Goal: Complete application form: Complete application form

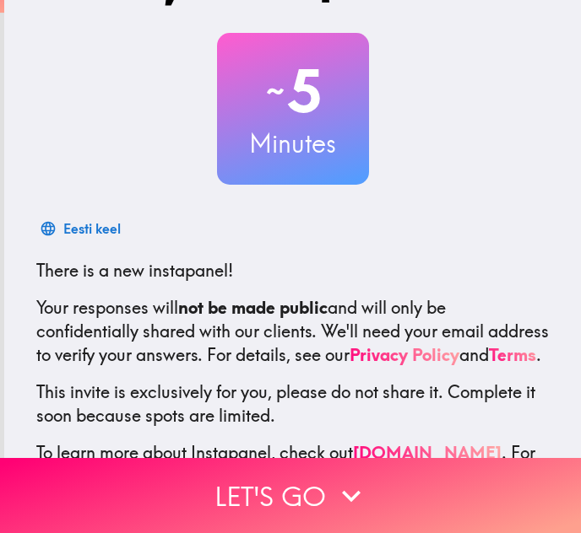
scroll to position [169, 0]
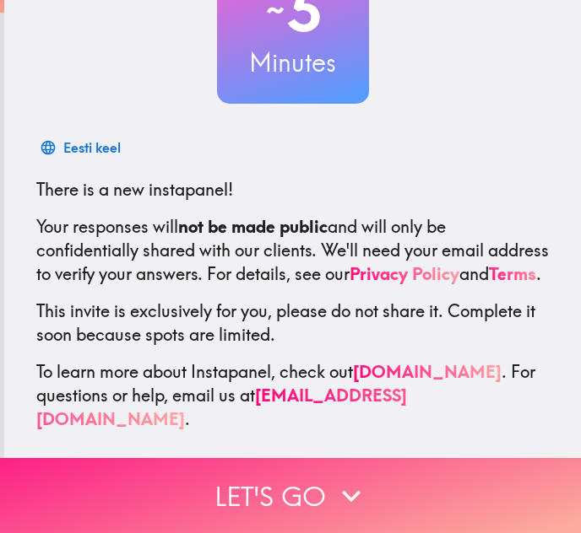
click at [247, 473] on button "Let's go" at bounding box center [290, 495] width 581 height 75
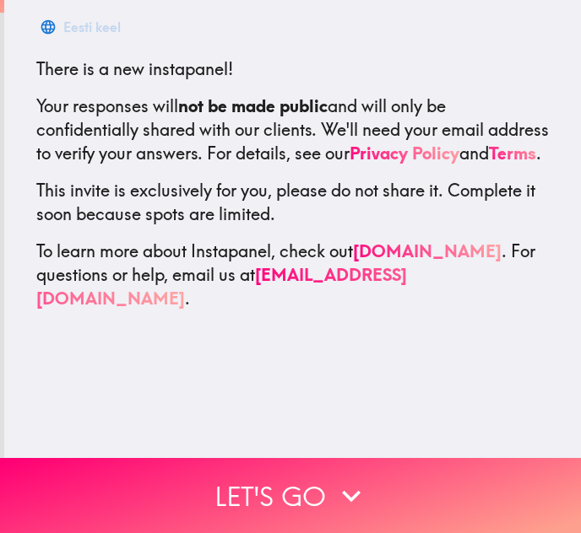
scroll to position [5, 0]
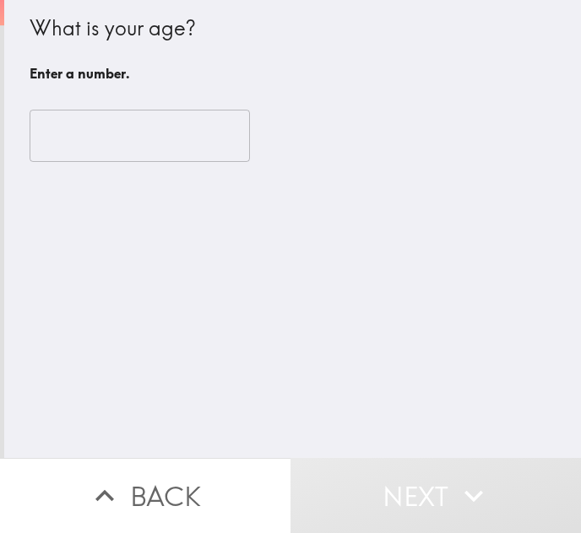
click at [136, 141] on input "number" at bounding box center [140, 136] width 220 height 52
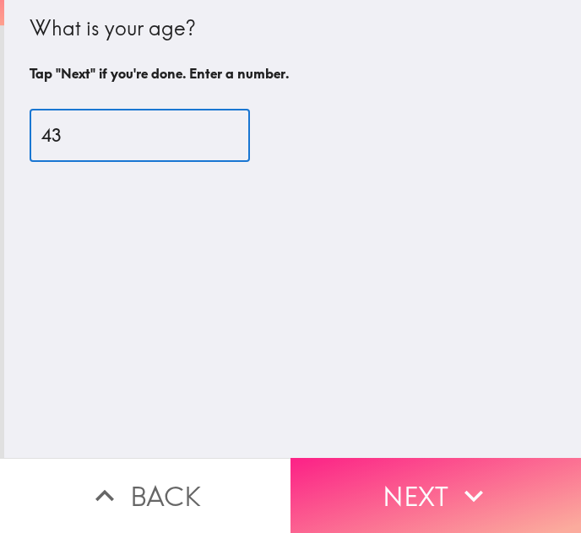
type input "43"
click at [442, 471] on button "Next" at bounding box center [435, 495] width 290 height 75
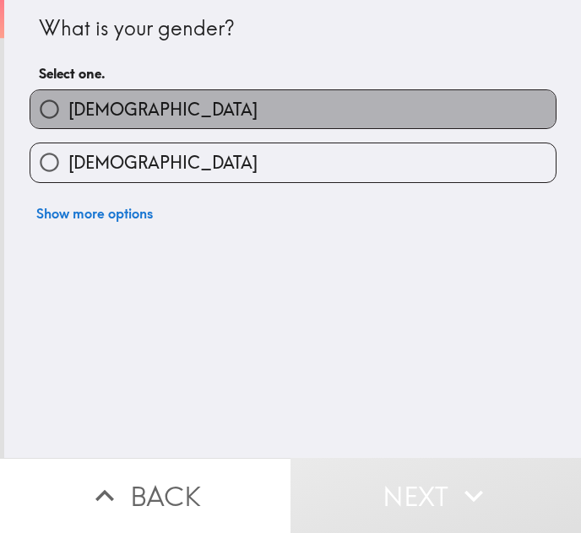
click at [143, 114] on label "[DEMOGRAPHIC_DATA]" at bounding box center [292, 109] width 525 height 38
click at [68, 114] on input "[DEMOGRAPHIC_DATA]" at bounding box center [49, 109] width 38 height 38
radio input "true"
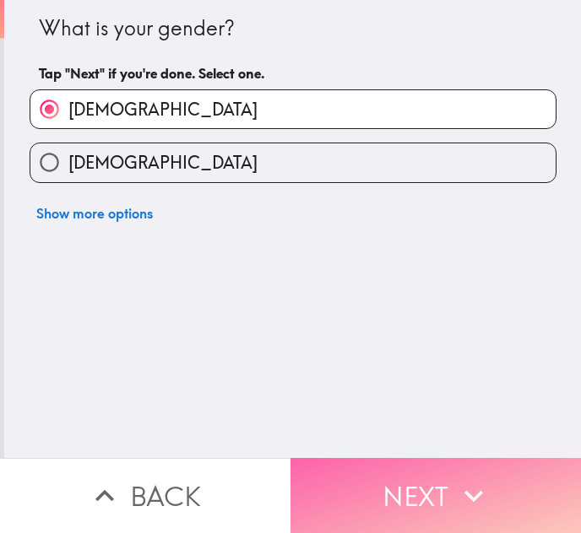
click at [445, 493] on button "Next" at bounding box center [435, 495] width 290 height 75
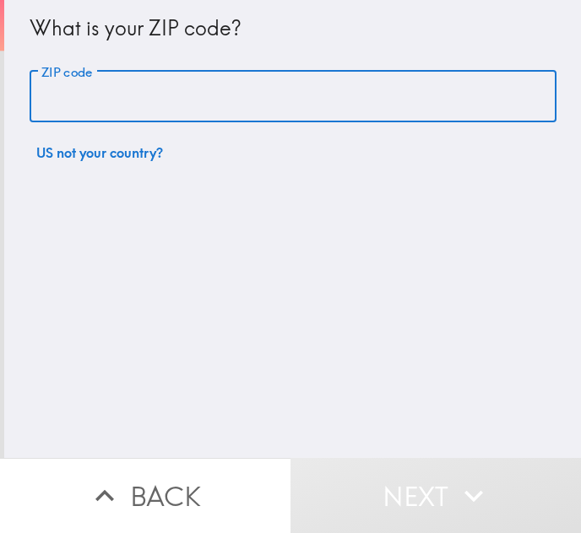
click at [153, 105] on input "ZIP code" at bounding box center [293, 97] width 527 height 52
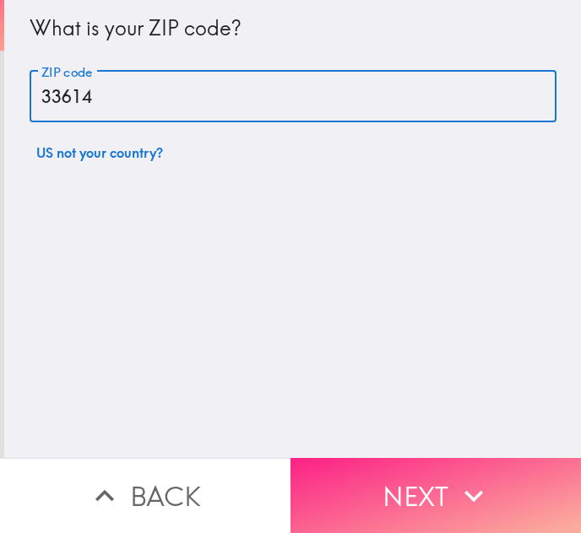
type input "33614"
click at [407, 485] on button "Next" at bounding box center [435, 495] width 290 height 75
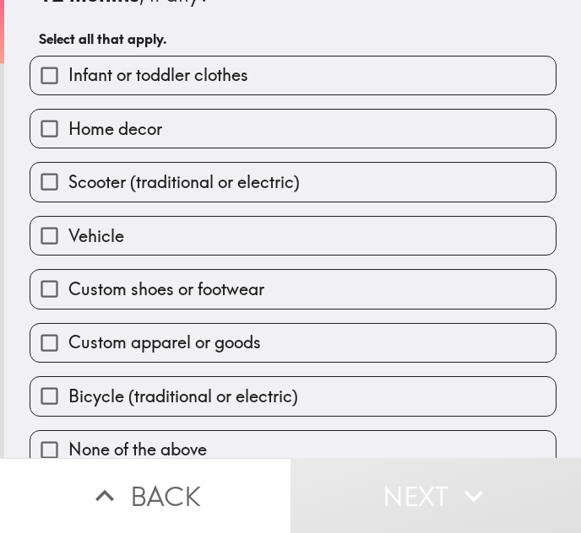
scroll to position [84, 0]
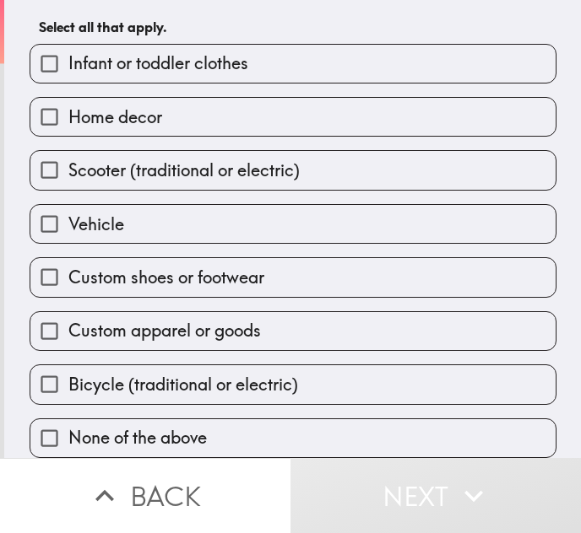
click at [295, 423] on label "None of the above" at bounding box center [292, 439] width 525 height 38
click at [68, 423] on input "None of the above" at bounding box center [49, 439] width 38 height 38
checkbox input "true"
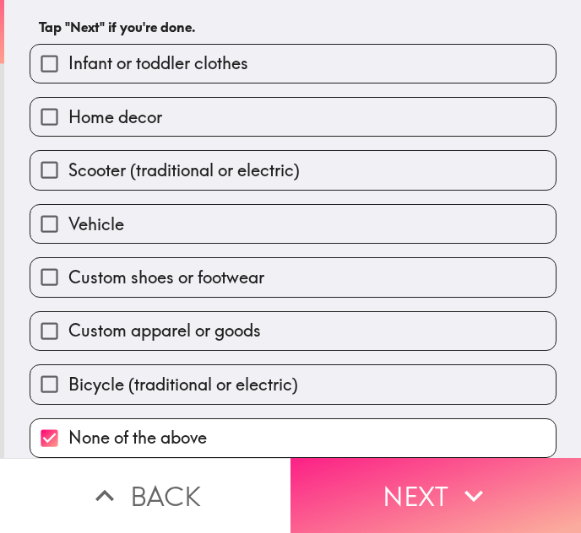
scroll to position [86, 0]
click at [359, 477] on button "Next" at bounding box center [435, 495] width 290 height 75
